Goal: Information Seeking & Learning: Learn about a topic

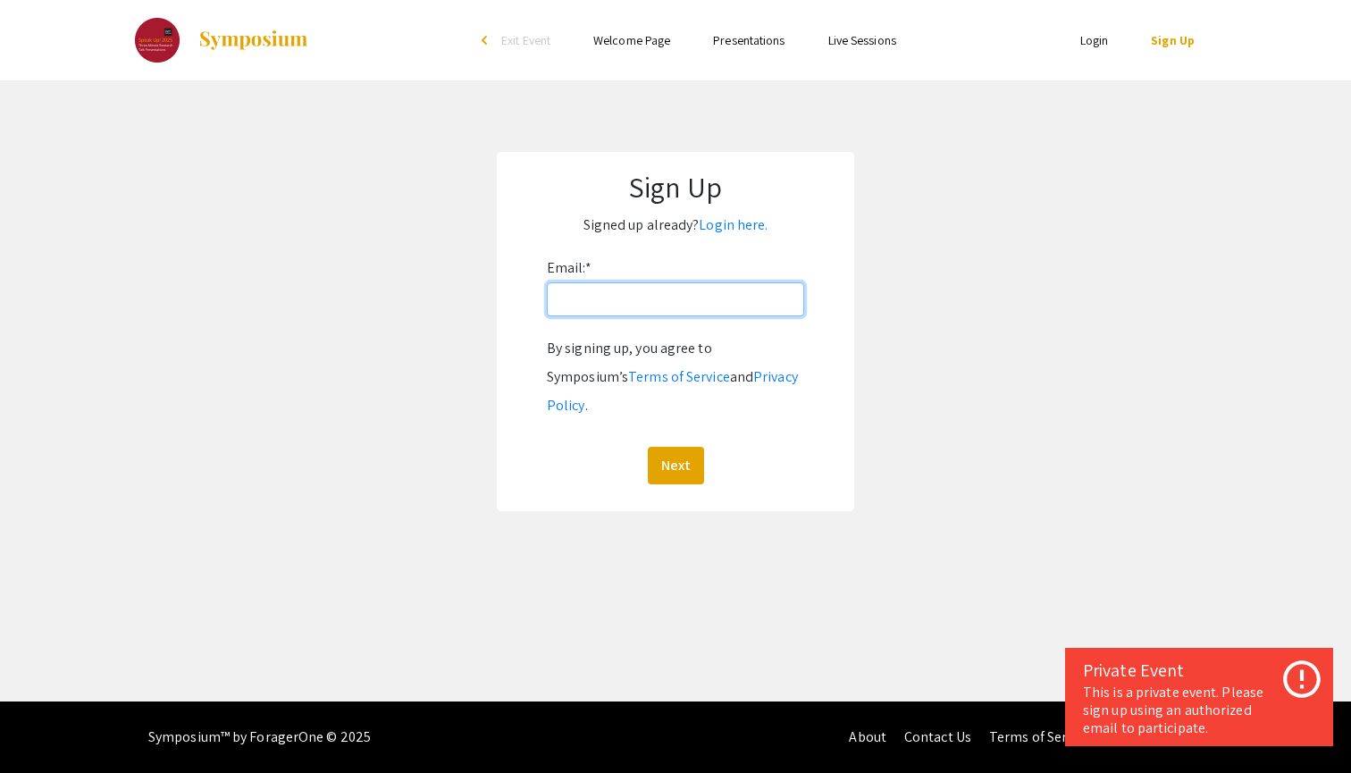
click at [672, 301] on input "Email: *" at bounding box center [675, 299] width 257 height 34
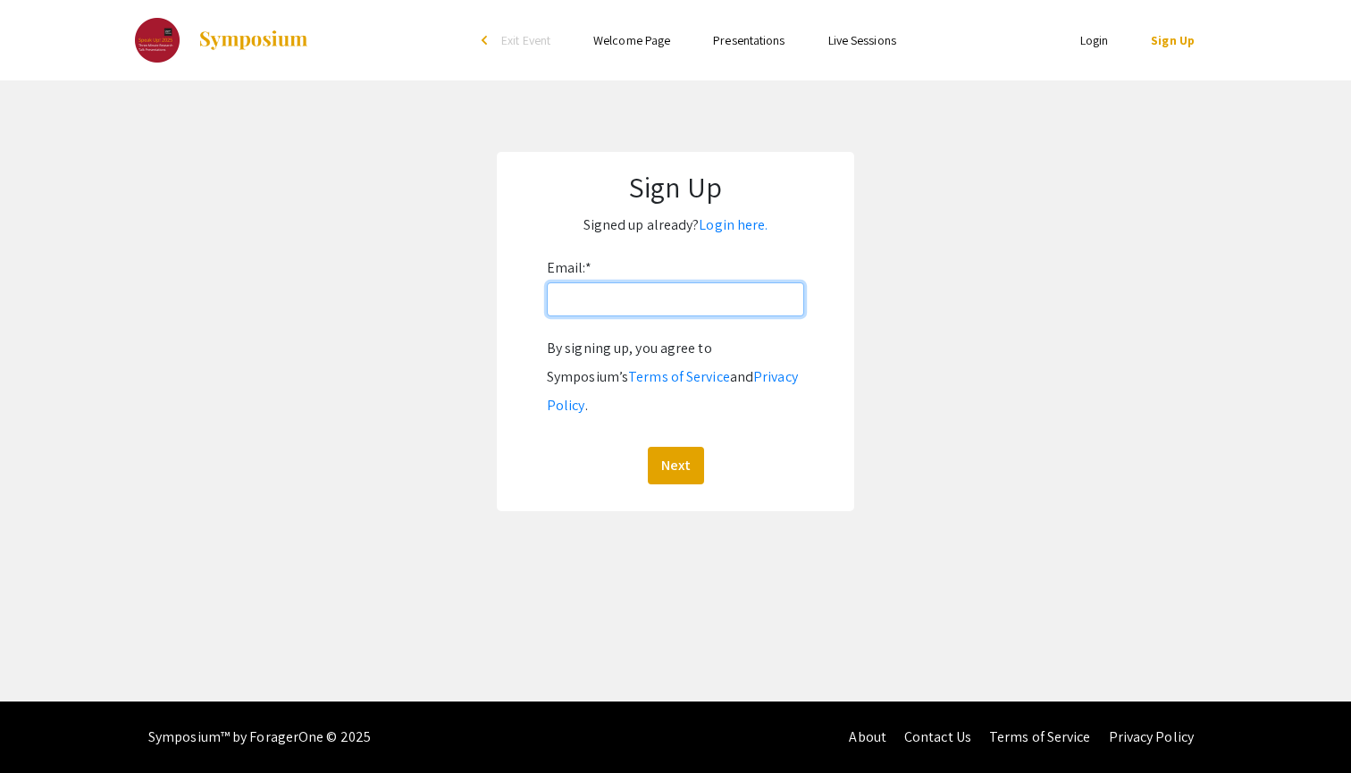
type input "[EMAIL_ADDRESS][PERSON_NAME][DOMAIN_NAME]"
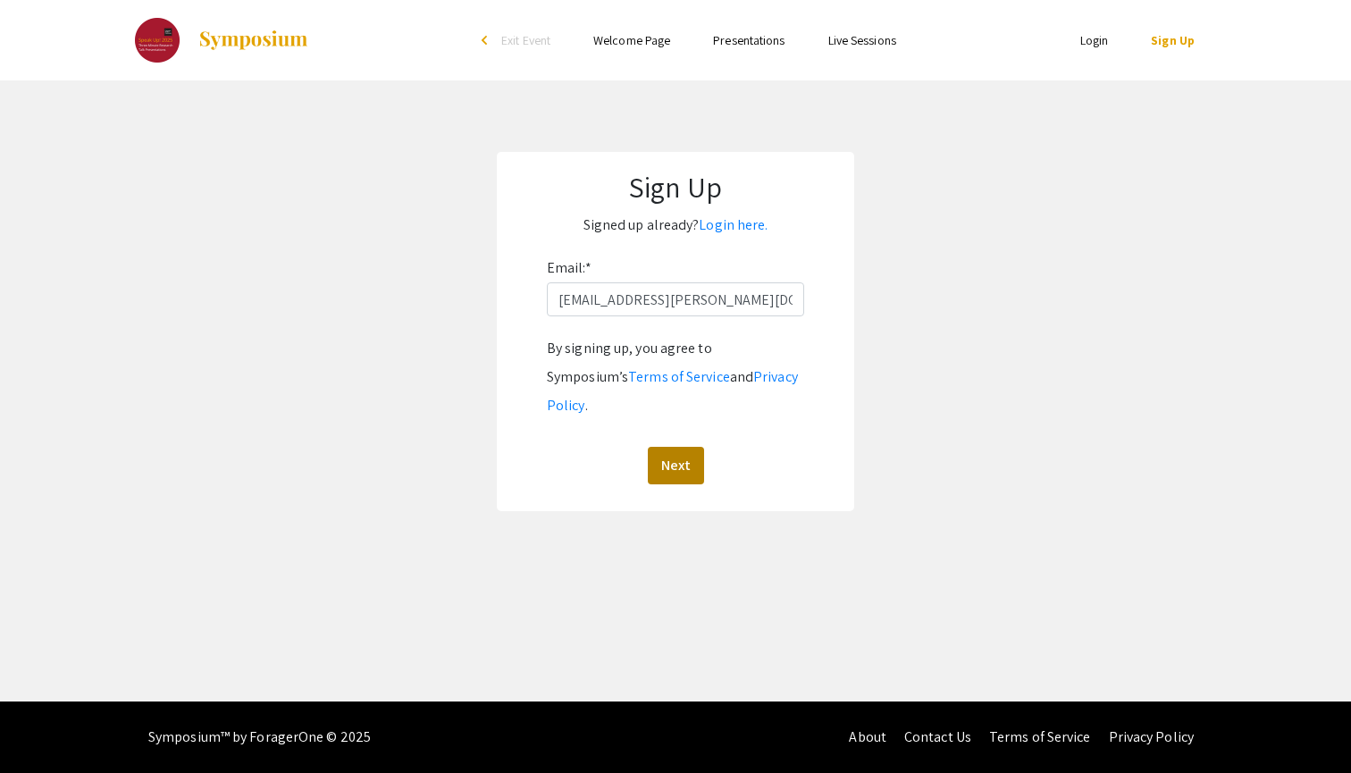
click at [682, 447] on button "Next" at bounding box center [676, 466] width 56 height 38
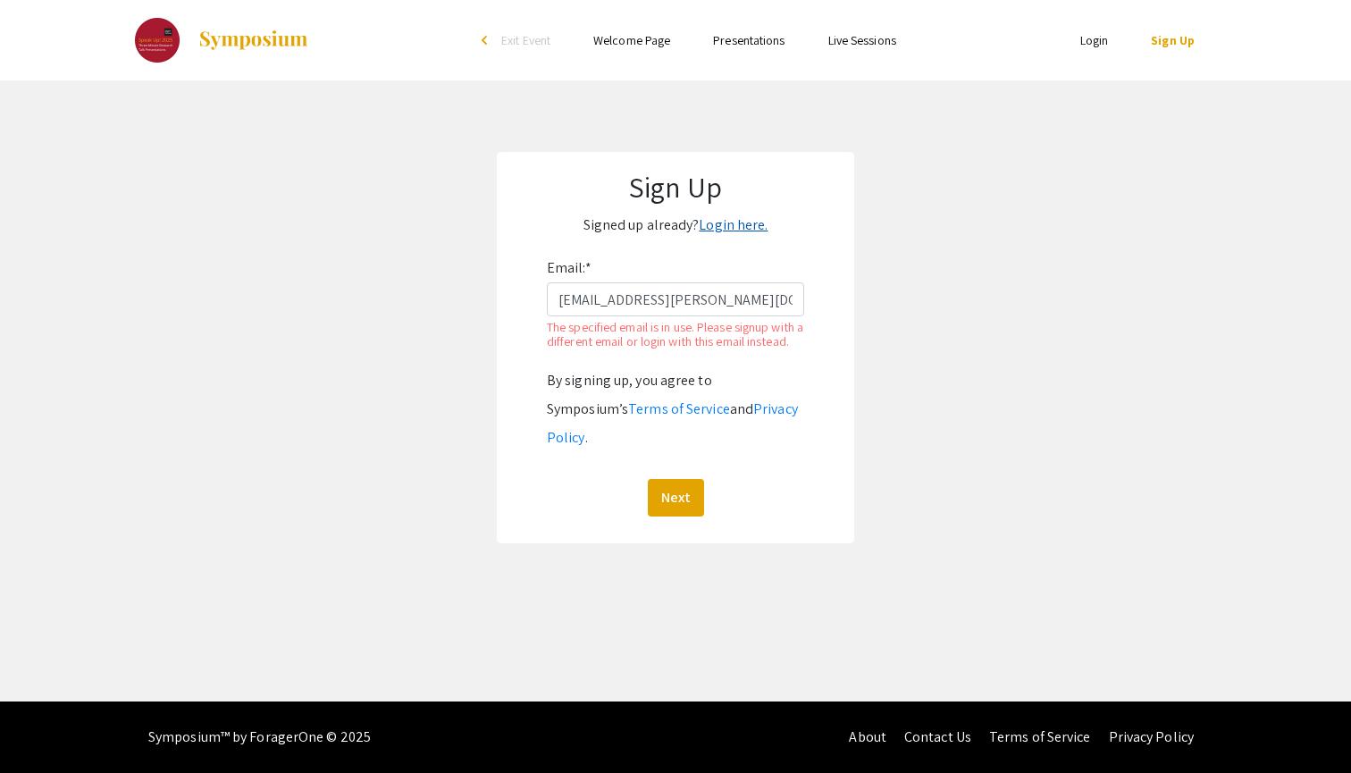
click at [737, 223] on link "Login here." at bounding box center [733, 224] width 69 height 19
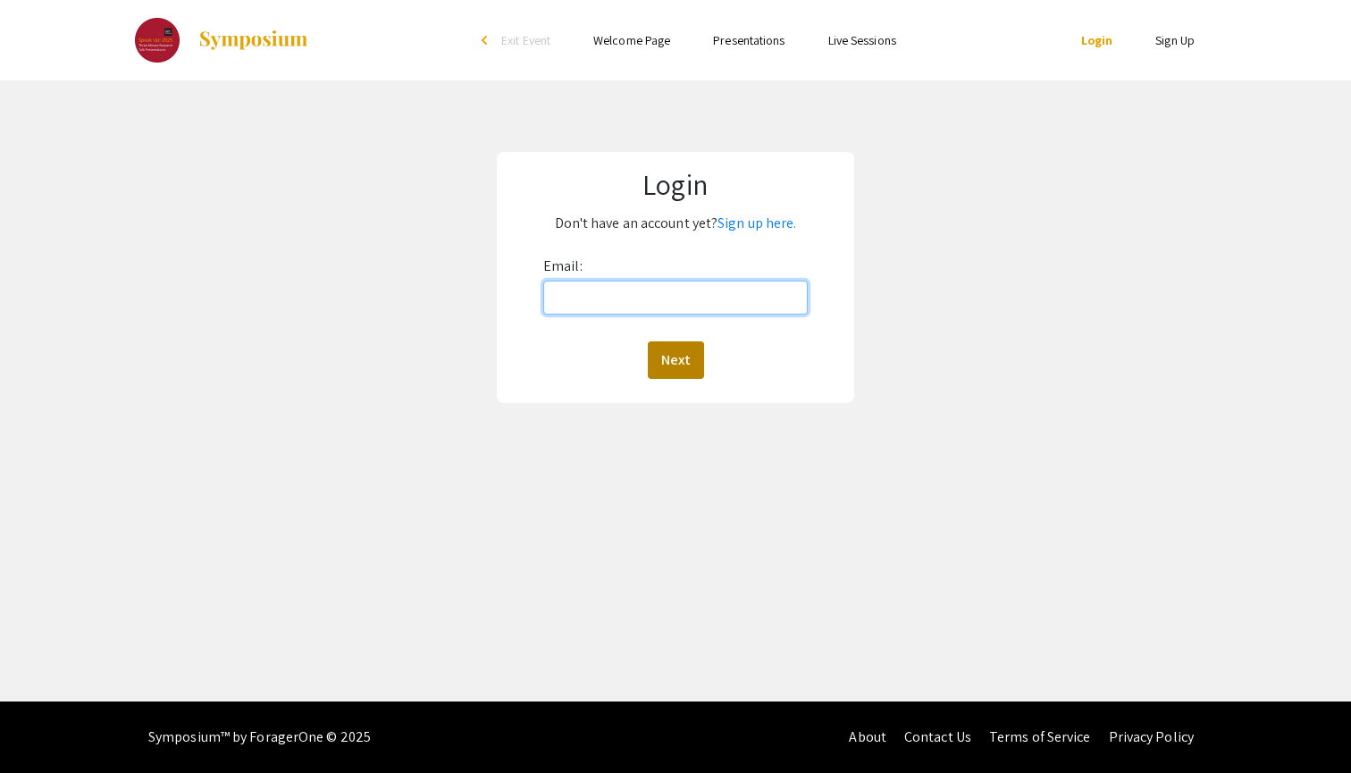
type input "[EMAIL_ADDRESS][PERSON_NAME][DOMAIN_NAME]"
click at [662, 359] on button "Next" at bounding box center [676, 360] width 56 height 38
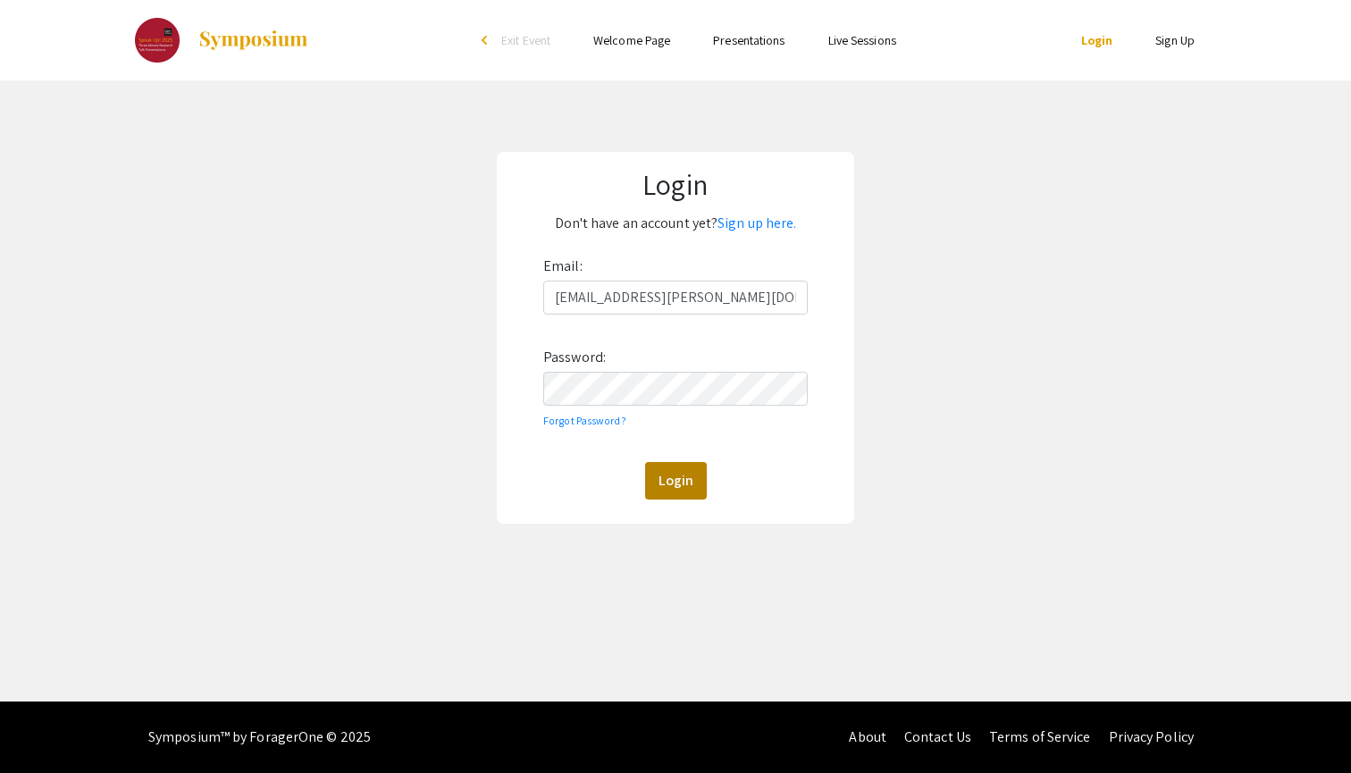
click at [670, 481] on button "Login" at bounding box center [676, 481] width 62 height 38
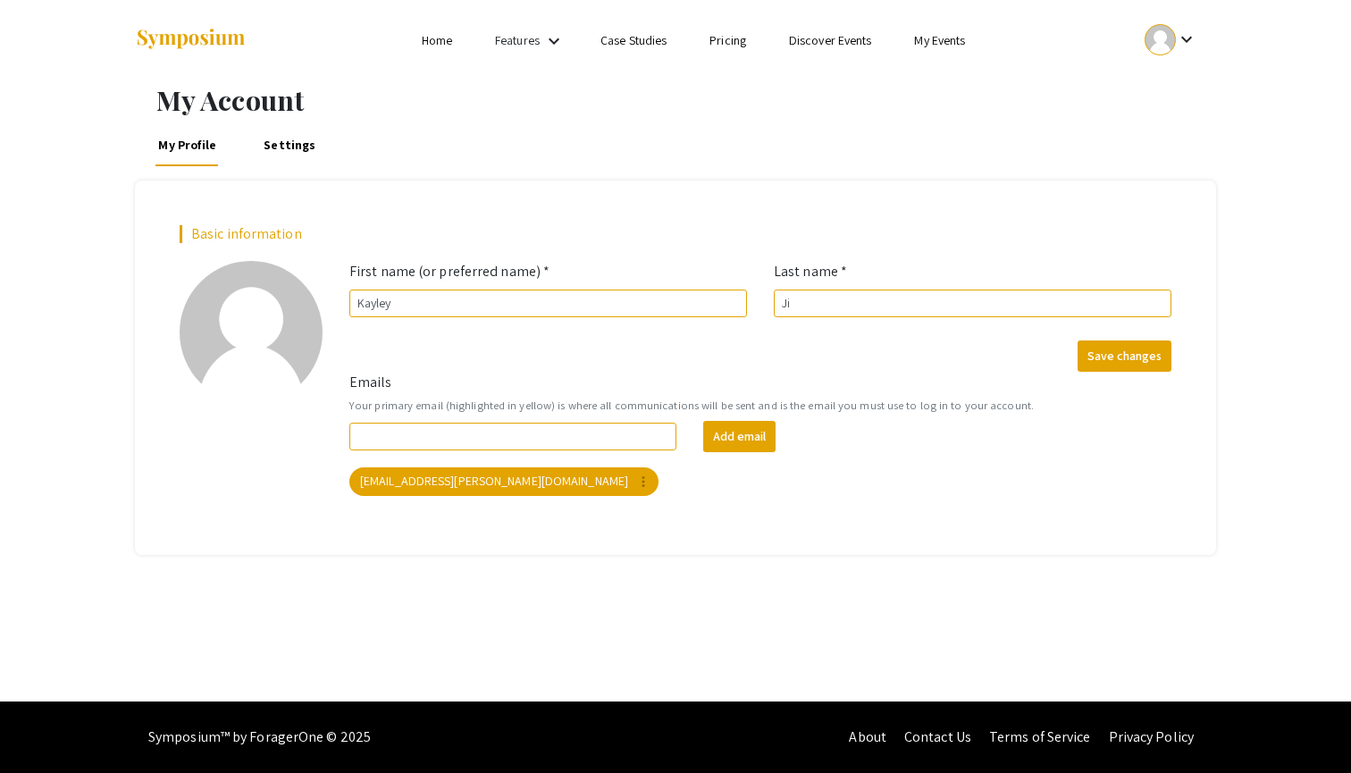
click at [953, 50] on li "My Events" at bounding box center [940, 39] width 94 height 21
click at [949, 40] on link "My Events" at bounding box center [939, 40] width 51 height 16
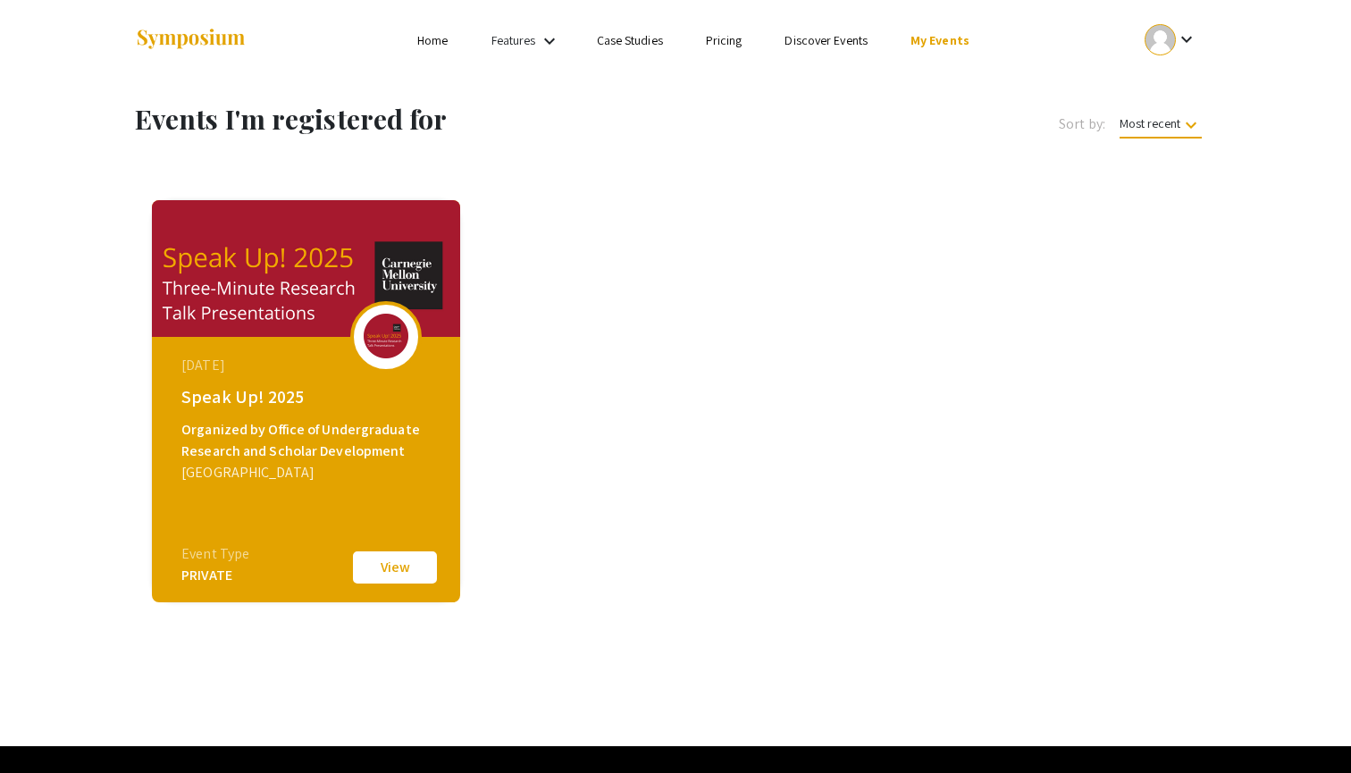
click at [282, 265] on img at bounding box center [306, 268] width 308 height 137
click at [381, 571] on button "View" at bounding box center [394, 568] width 89 height 38
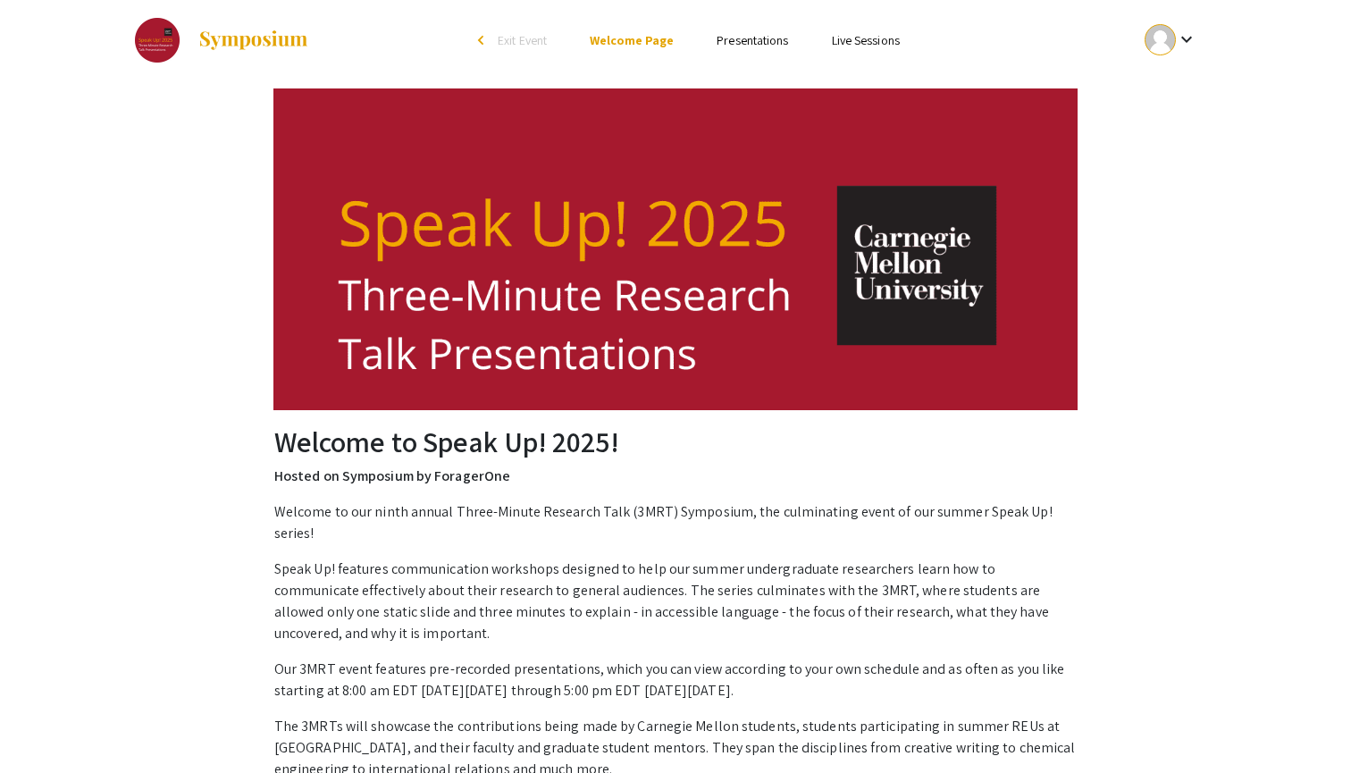
click at [770, 35] on link "Presentations" at bounding box center [753, 40] width 72 height 16
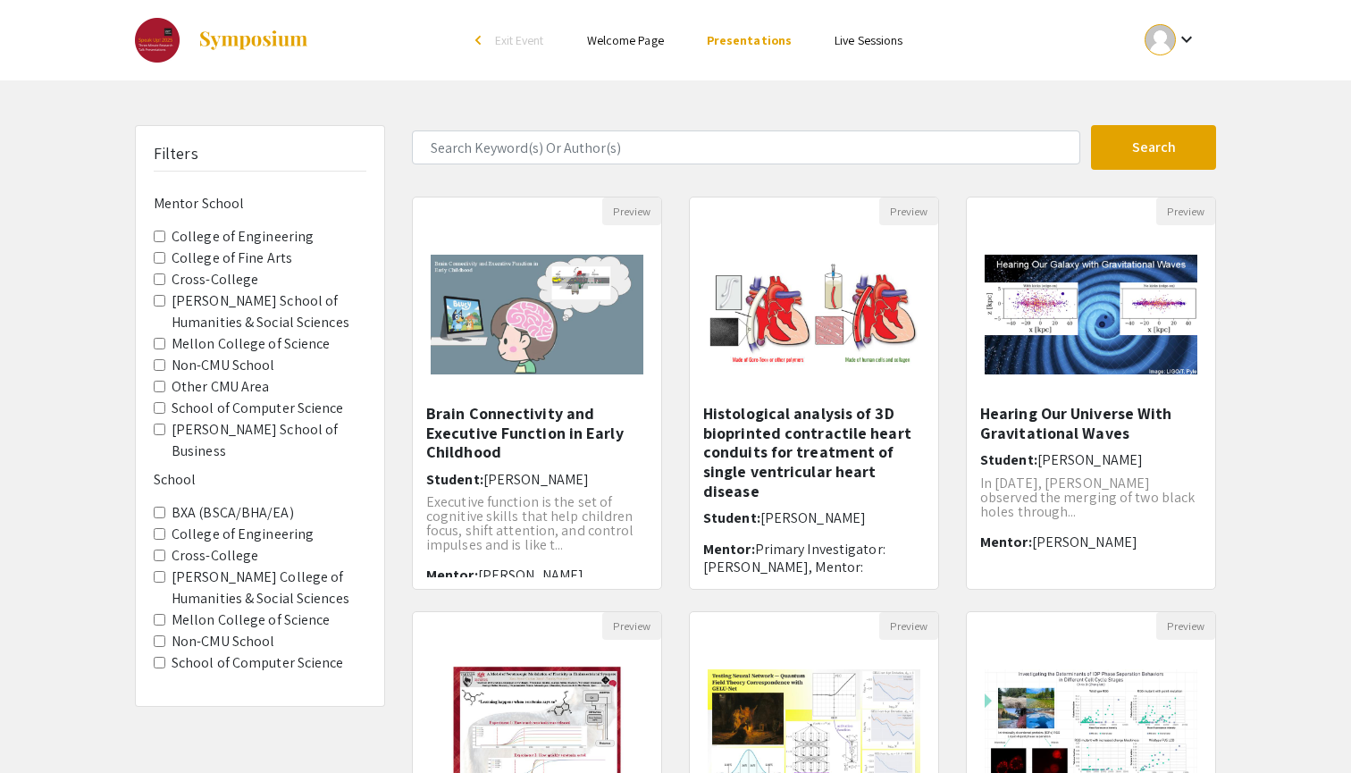
click at [181, 248] on label "College of Fine Arts" at bounding box center [232, 258] width 121 height 21
click at [165, 252] on Arts "College of Fine Arts" at bounding box center [160, 258] width 12 height 12
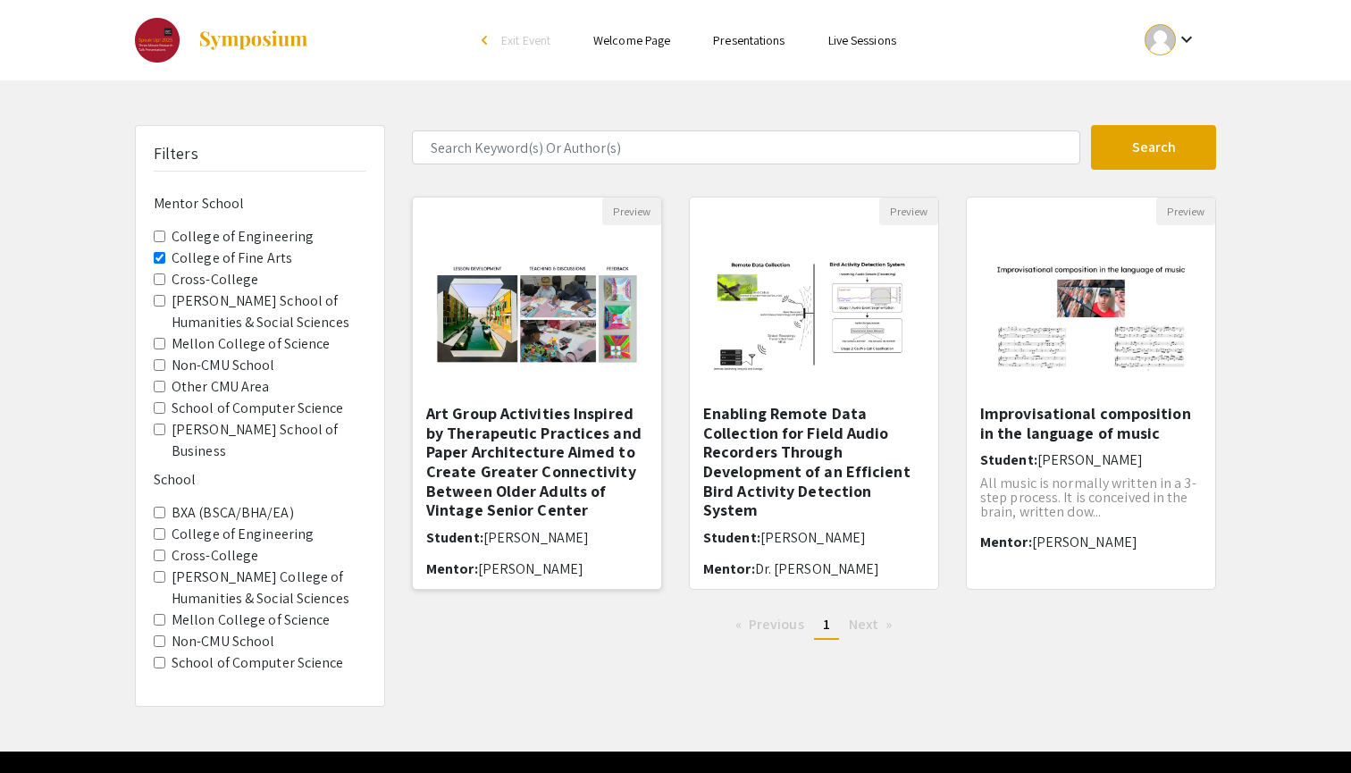
click at [604, 425] on h5 "Art Group Activities Inspired by Therapeutic Practices and Paper Architecture A…" at bounding box center [537, 462] width 222 height 116
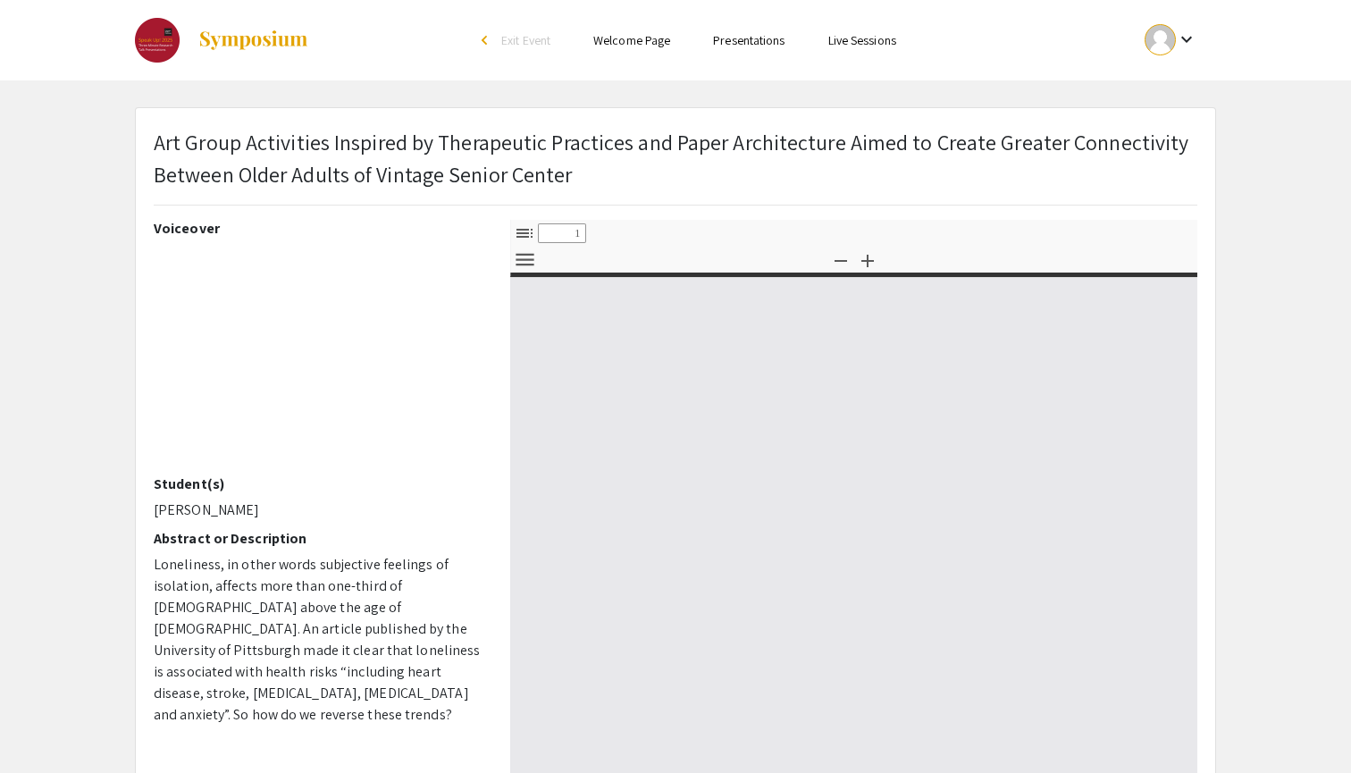
select select "custom"
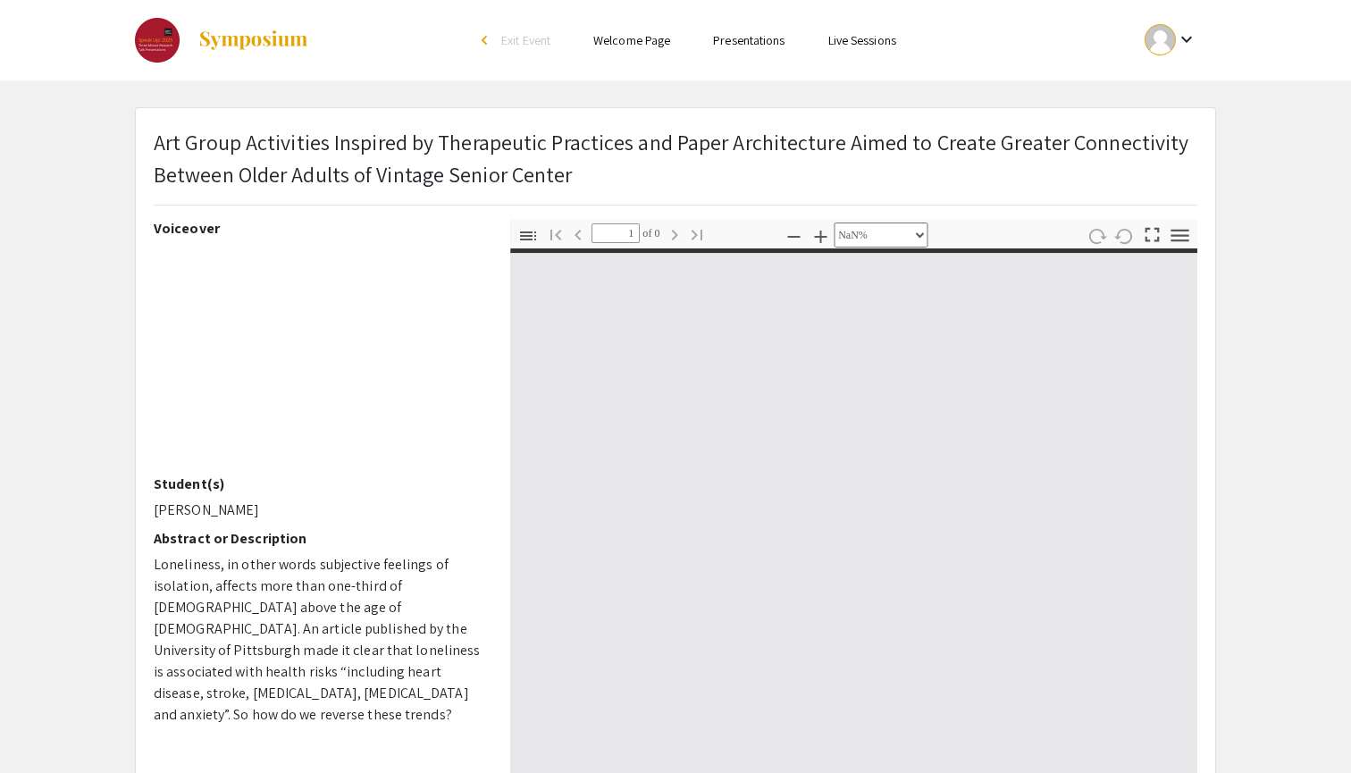
type input "0"
select select "custom"
type input "1"
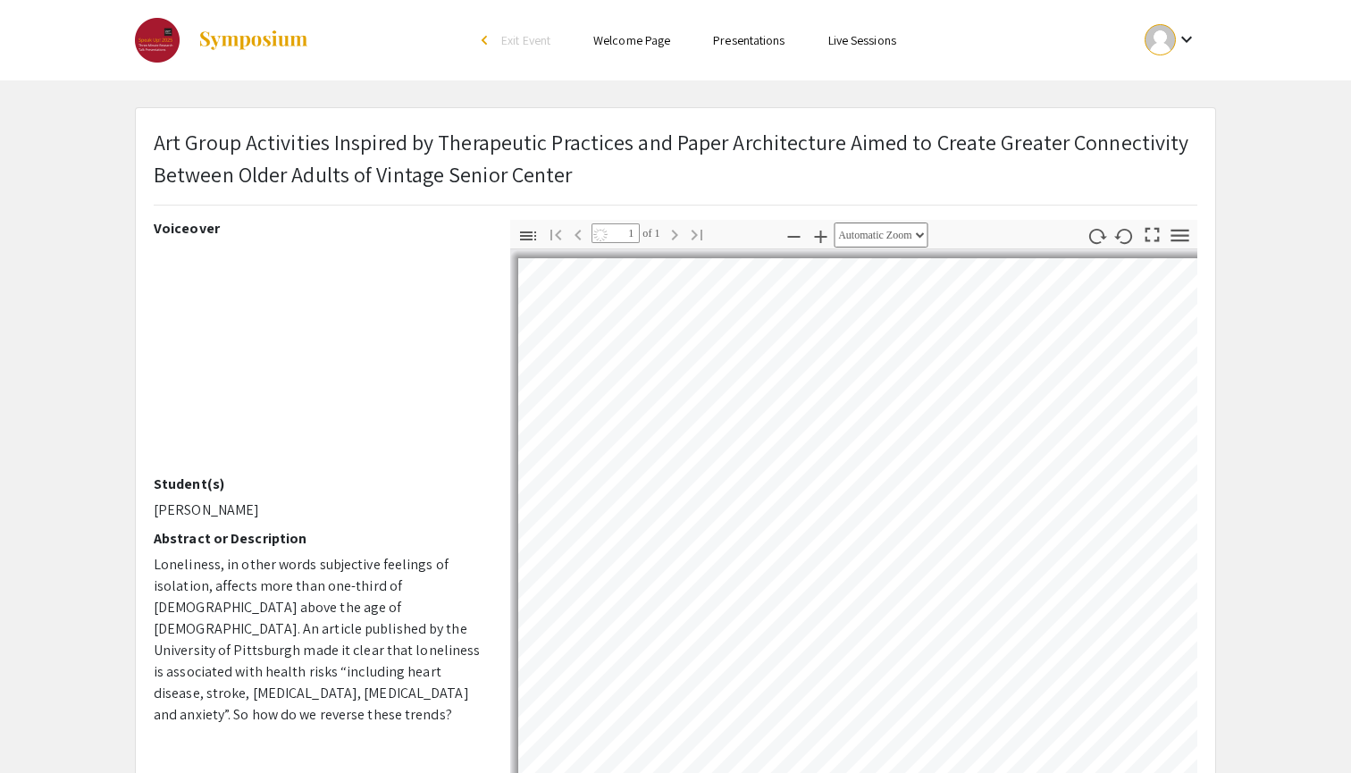
select select "auto"
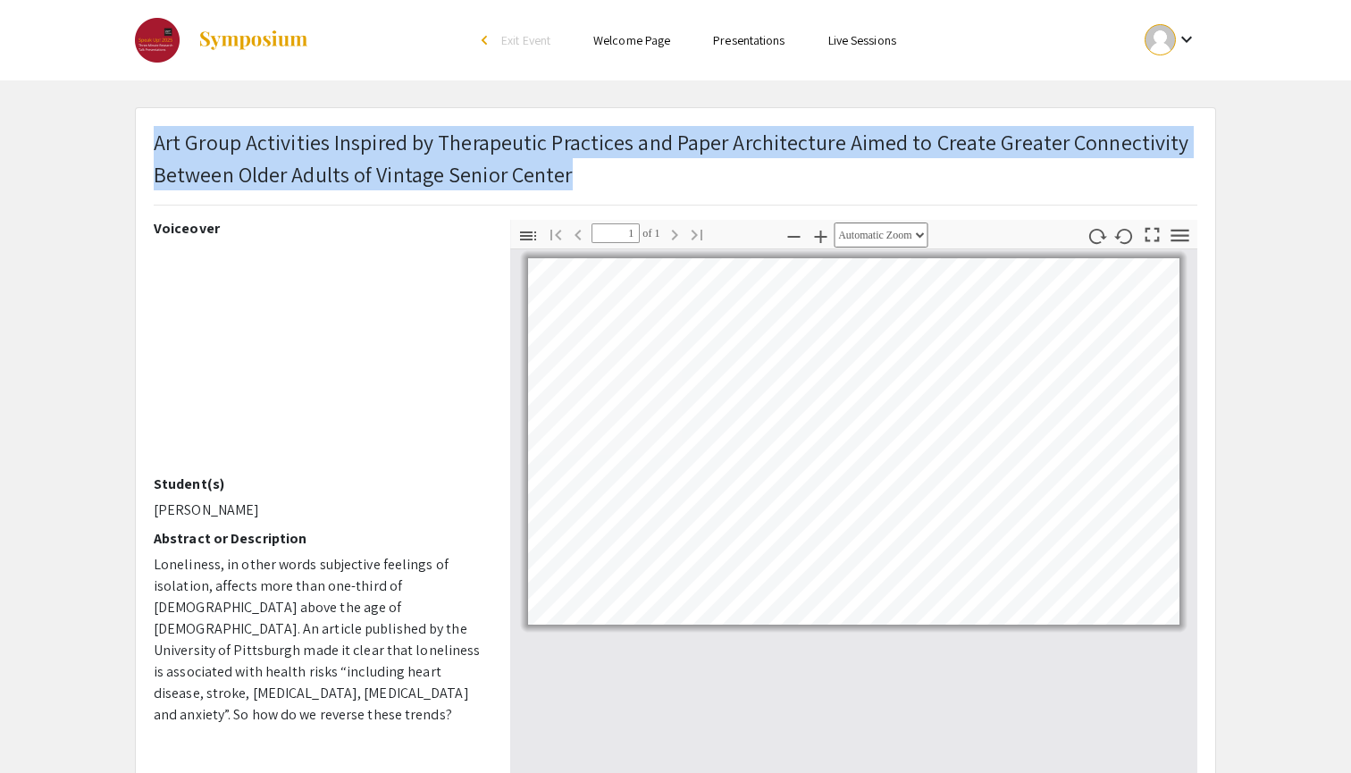
drag, startPoint x: 157, startPoint y: 138, endPoint x: 586, endPoint y: 184, distance: 431.6
click at [586, 184] on p "Art Group Activities Inspired by Therapeutic Practices and Paper Architecture A…" at bounding box center [676, 158] width 1044 height 64
copy p "Art Group Activities Inspired by Therapeutic Practices and Paper Architecture A…"
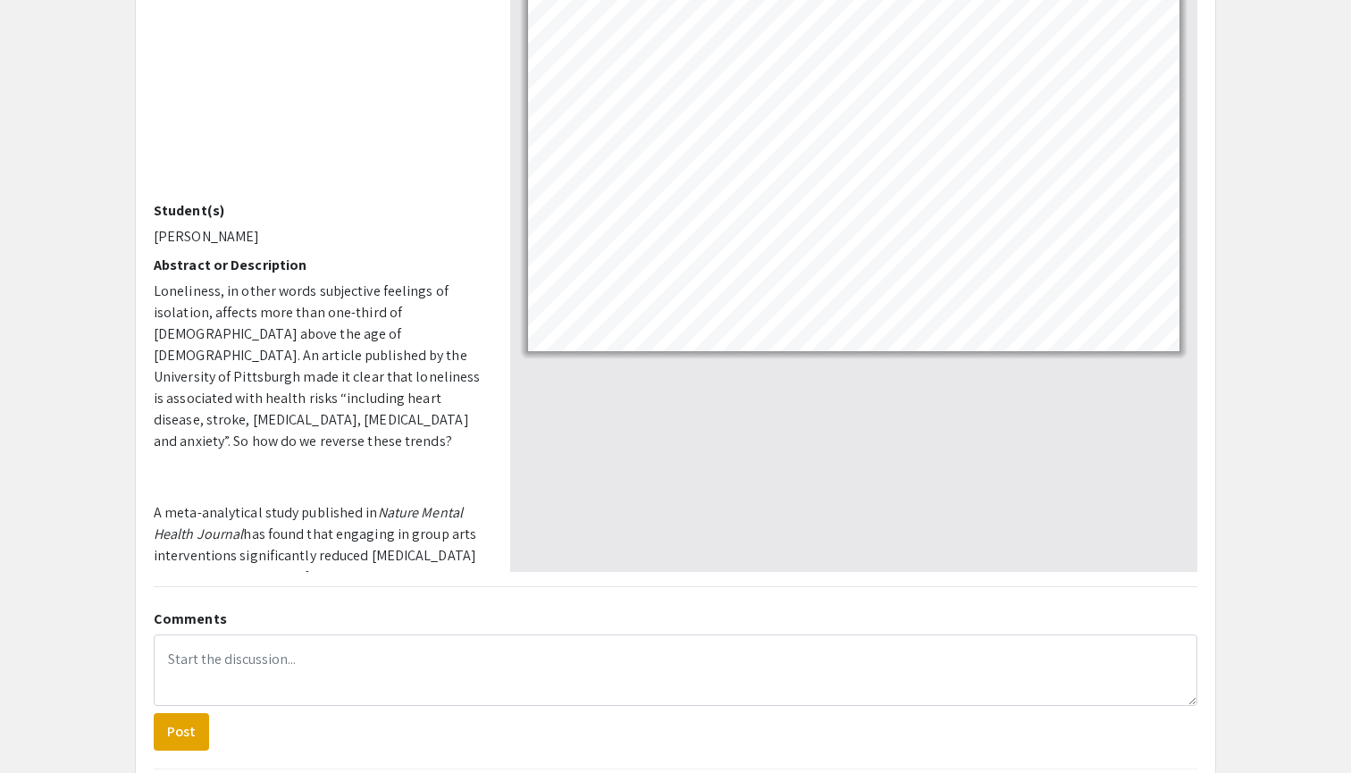
scroll to position [264, 0]
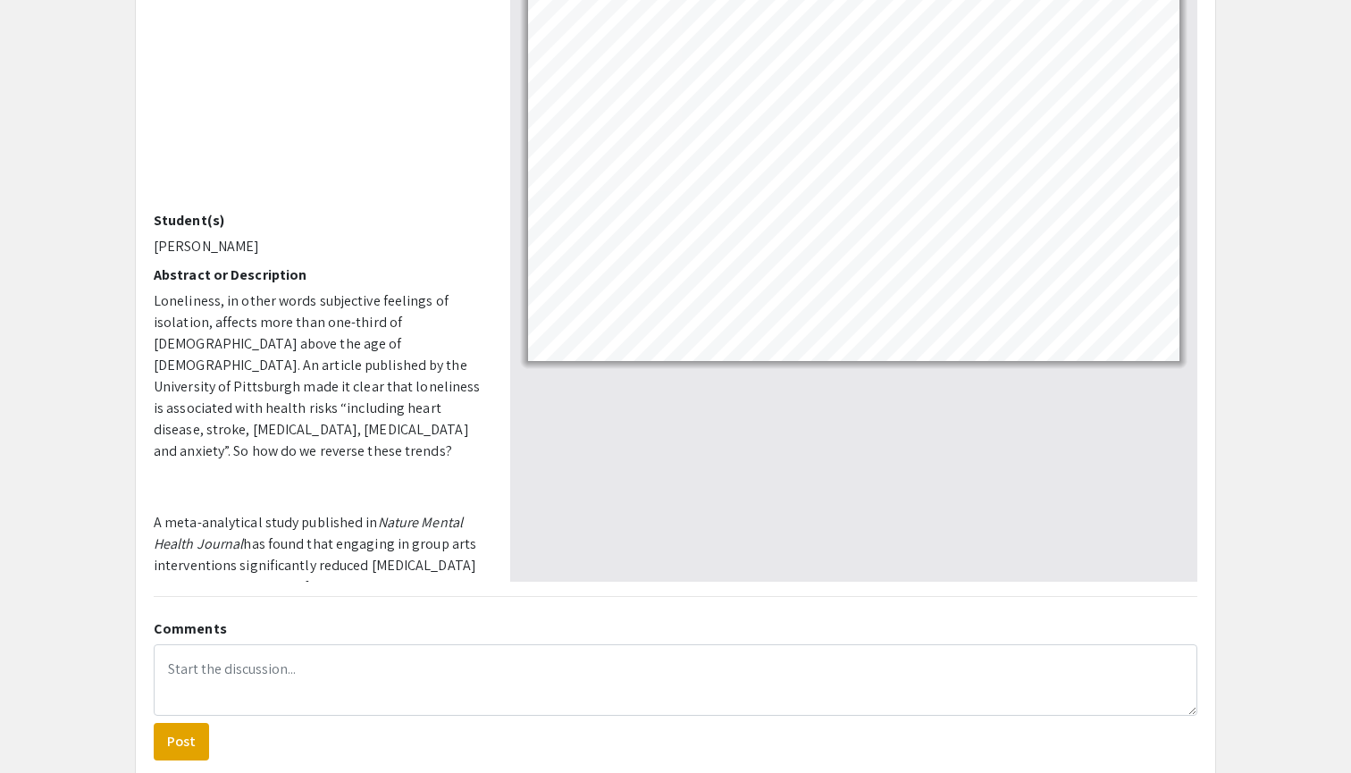
click at [298, 337] on span "Loneliness, in other words subjective feelings of isolation, affects more than …" at bounding box center [317, 375] width 326 height 169
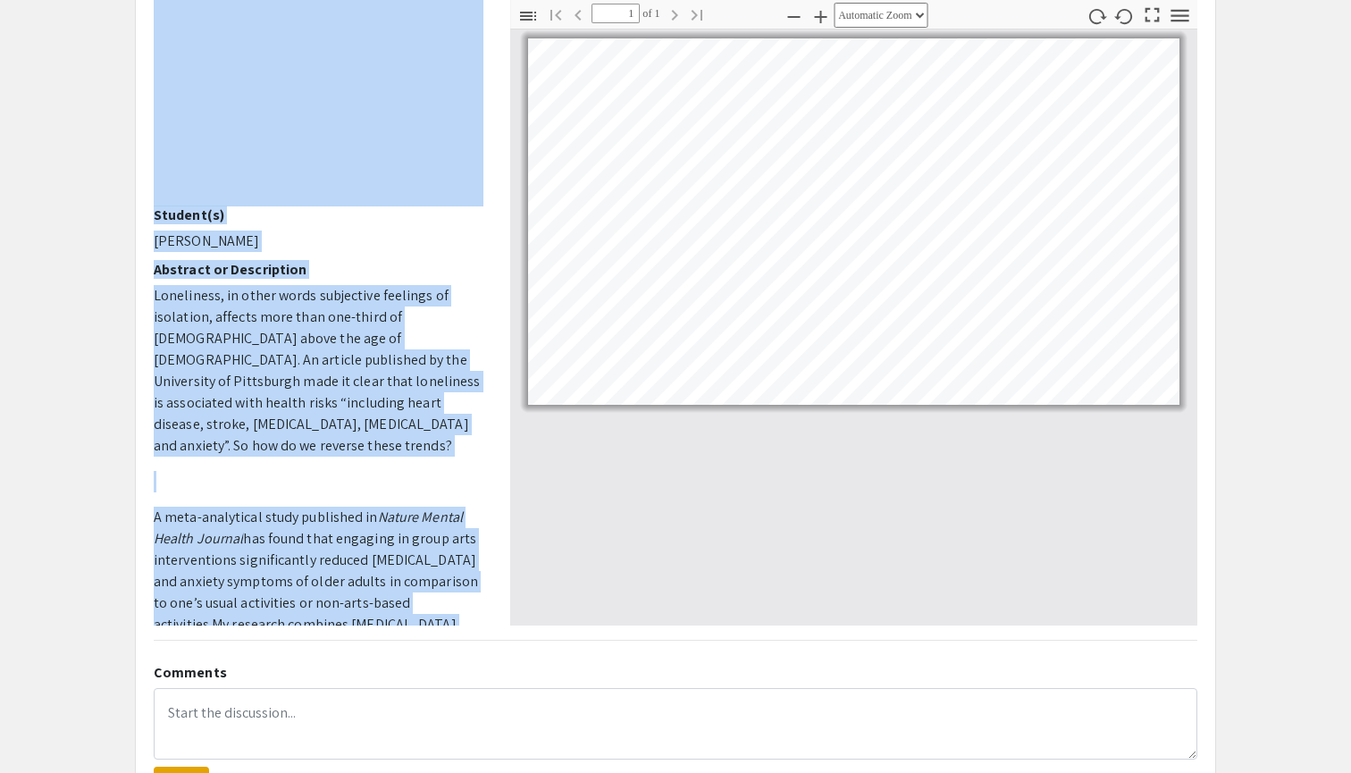
scroll to position [49, 0]
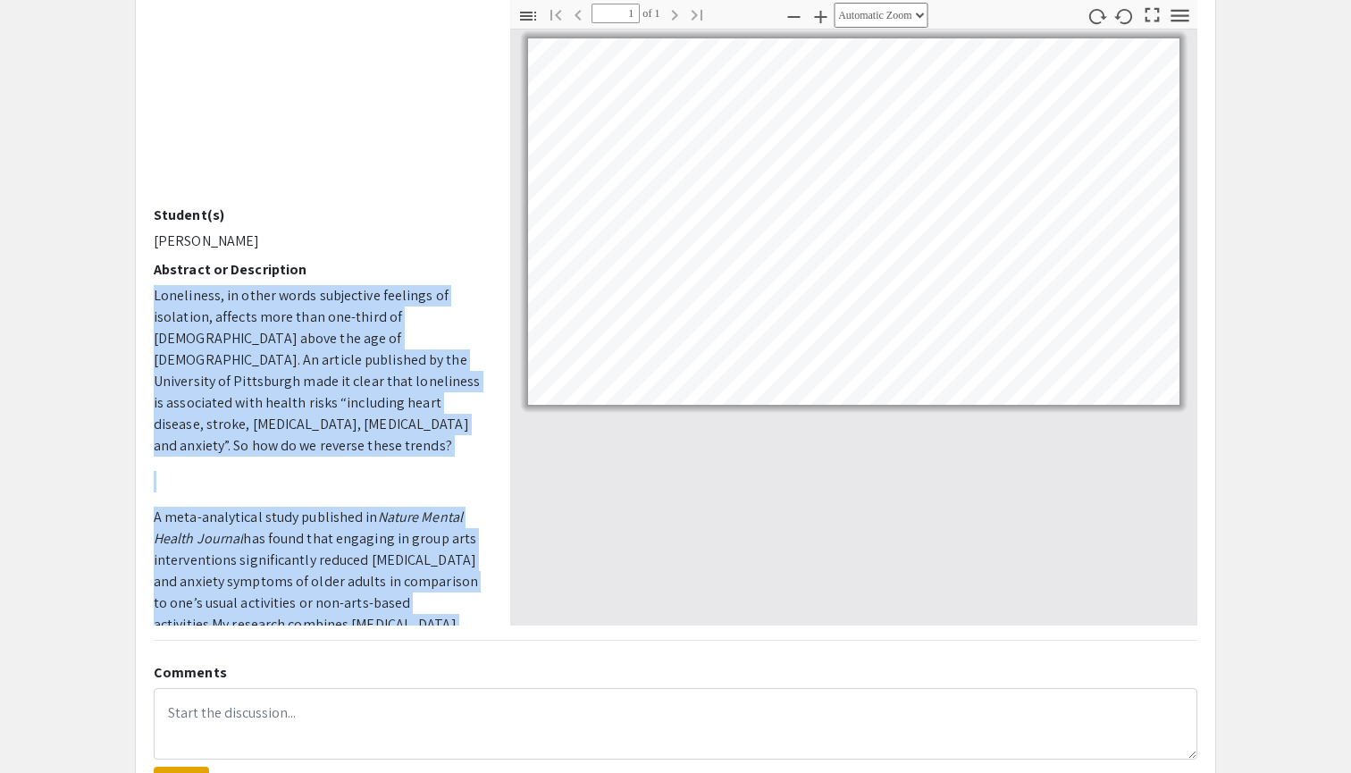
drag, startPoint x: 288, startPoint y: 459, endPoint x: 153, endPoint y: 291, distance: 214.8
click at [153, 291] on div "Voiceover Student(s) [PERSON_NAME] Abstract or Description Loneliness, in other…" at bounding box center [318, 313] width 357 height 626
copy p "Loremipsum, do sitam conse adipiscing elitsedd ei temporinc, utlabor etdo magn …"
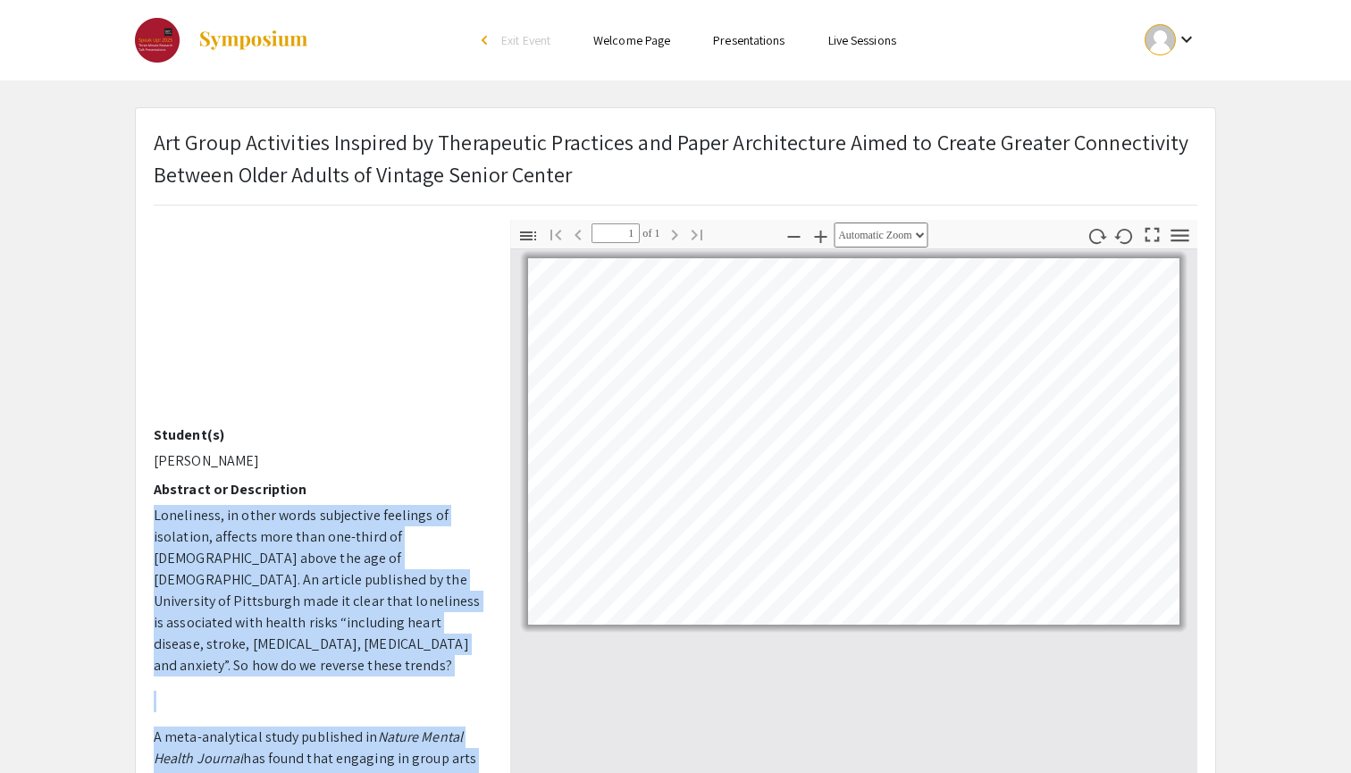
scroll to position [0, 0]
click at [248, 47] on img at bounding box center [254, 39] width 112 height 21
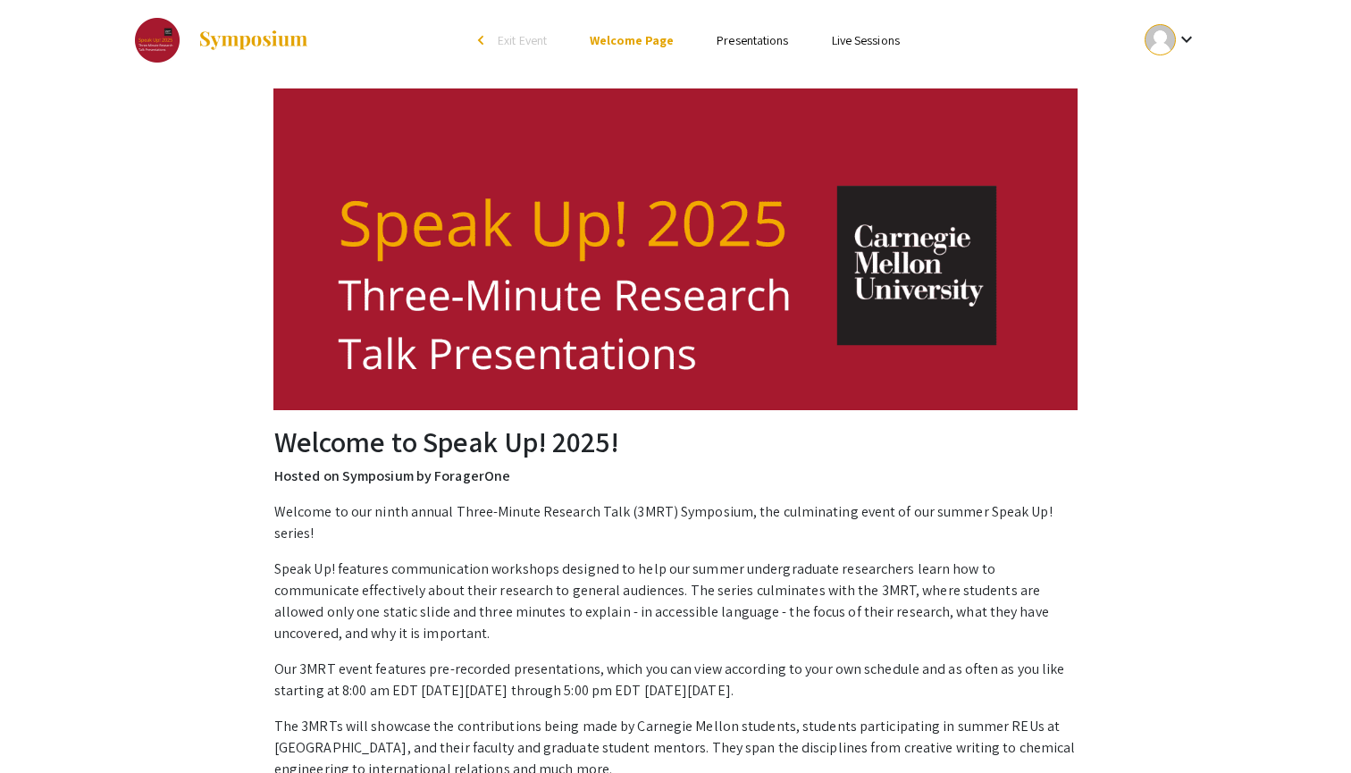
click at [488, 49] on div "arrow_back_ios" at bounding box center [483, 40] width 11 height 21
